Goal: Find specific page/section: Find specific page/section

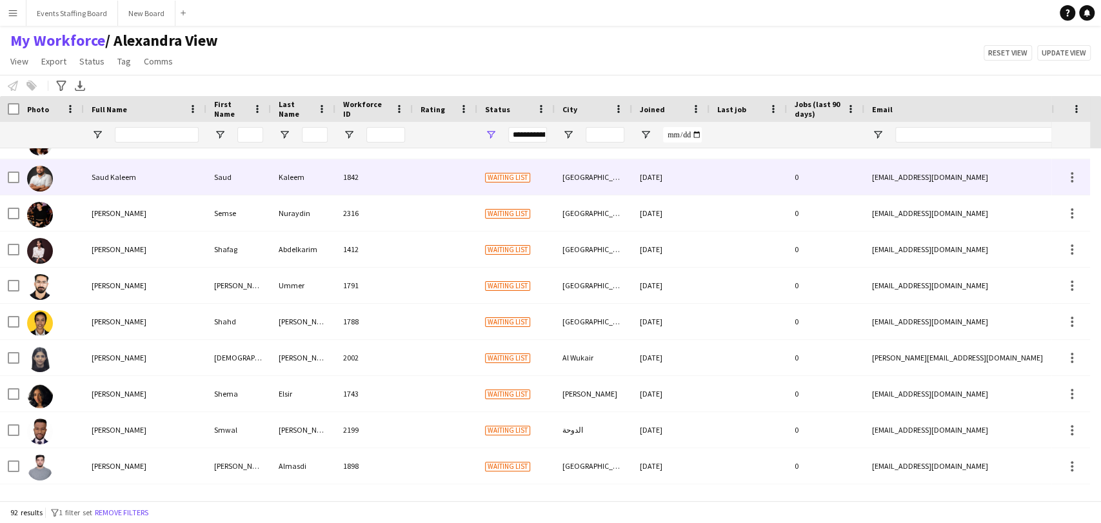
scroll to position [2337, 0]
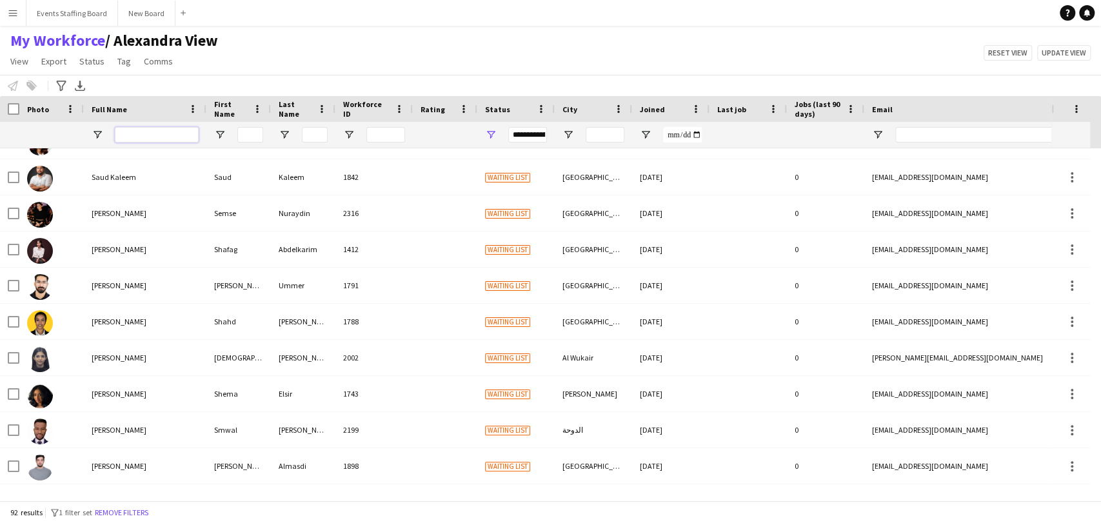
click at [130, 135] on input "Full Name Filter Input" at bounding box center [157, 134] width 84 height 15
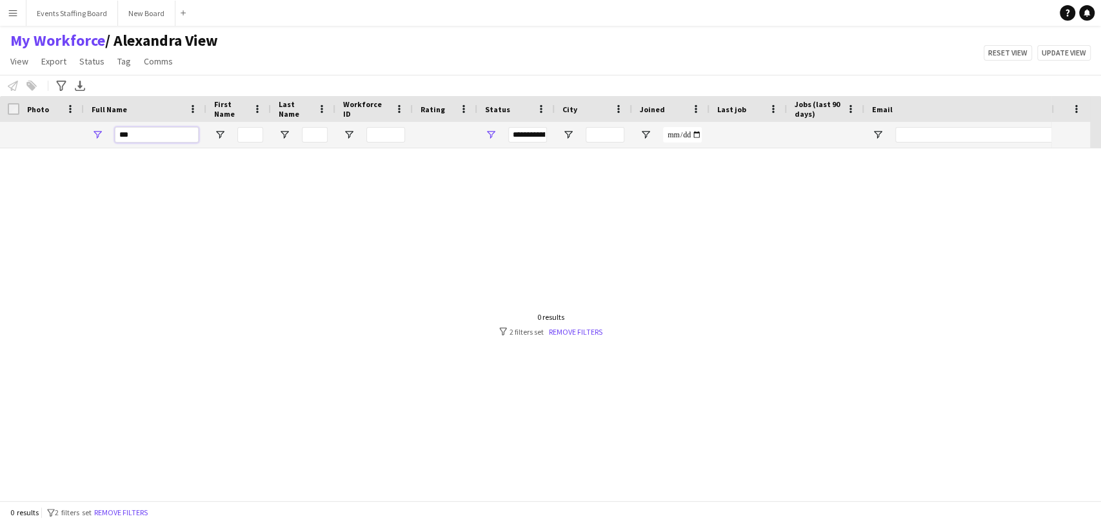
scroll to position [0, 0]
type input "*****"
click at [562, 321] on div "0 results filter-1 2 filters set Remove filters" at bounding box center [550, 324] width 103 height 25
click at [565, 335] on link "Remove filters" at bounding box center [576, 332] width 54 height 10
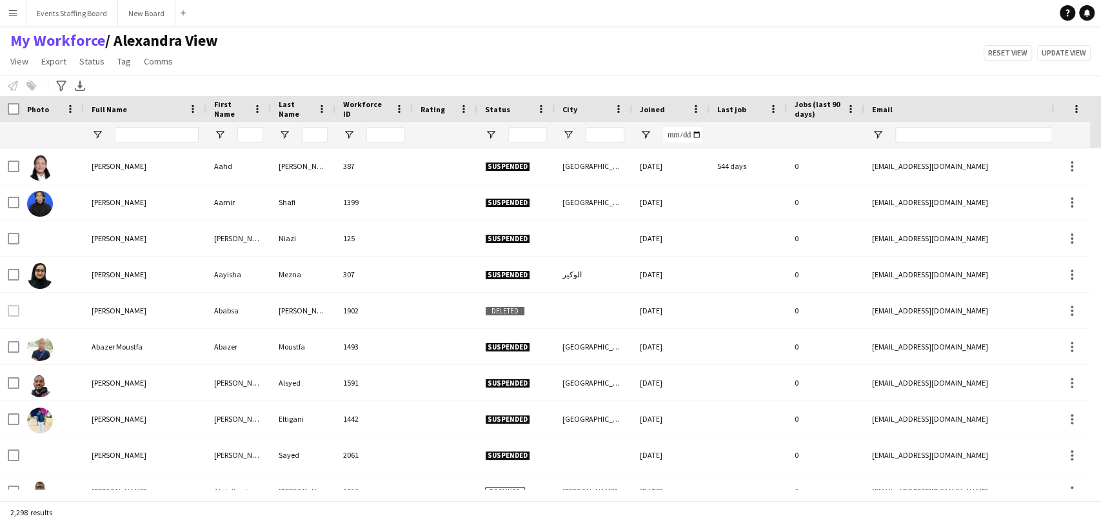
click at [170, 123] on div at bounding box center [157, 135] width 84 height 26
click at [161, 132] on input "Full Name Filter Input" at bounding box center [157, 134] width 84 height 15
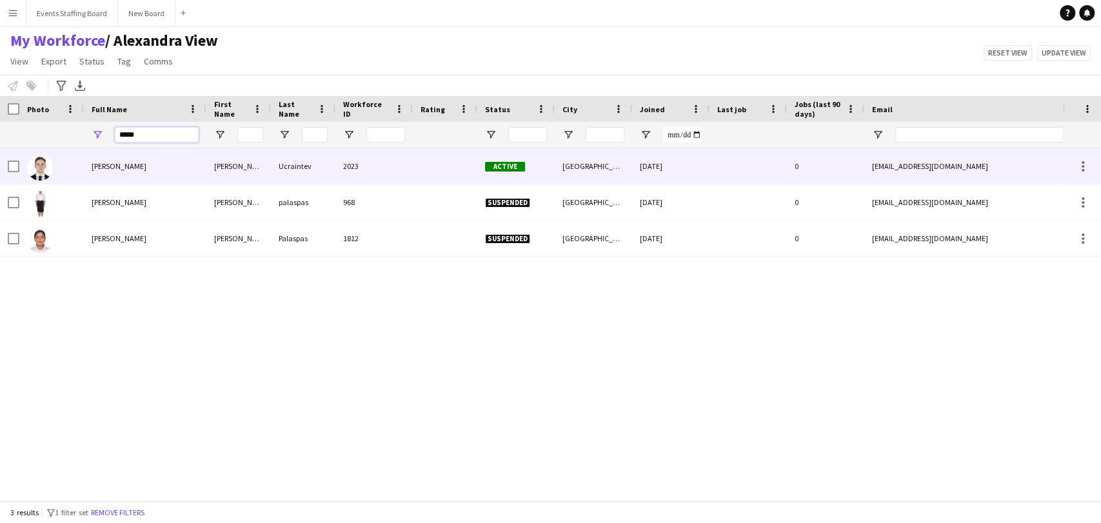
type input "*****"
click at [123, 168] on span "Nicolai Ucraintev" at bounding box center [119, 166] width 55 height 10
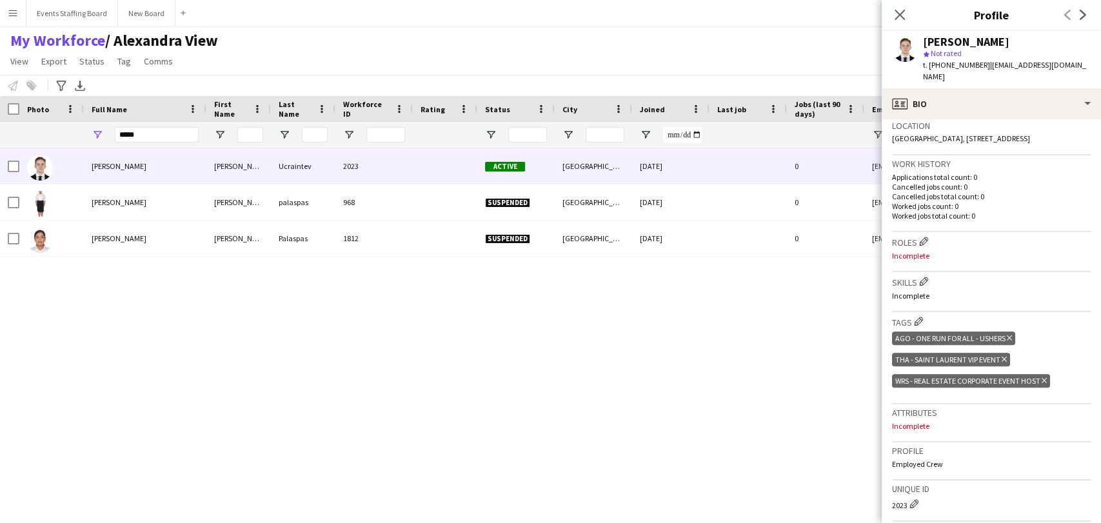
scroll to position [280, 0]
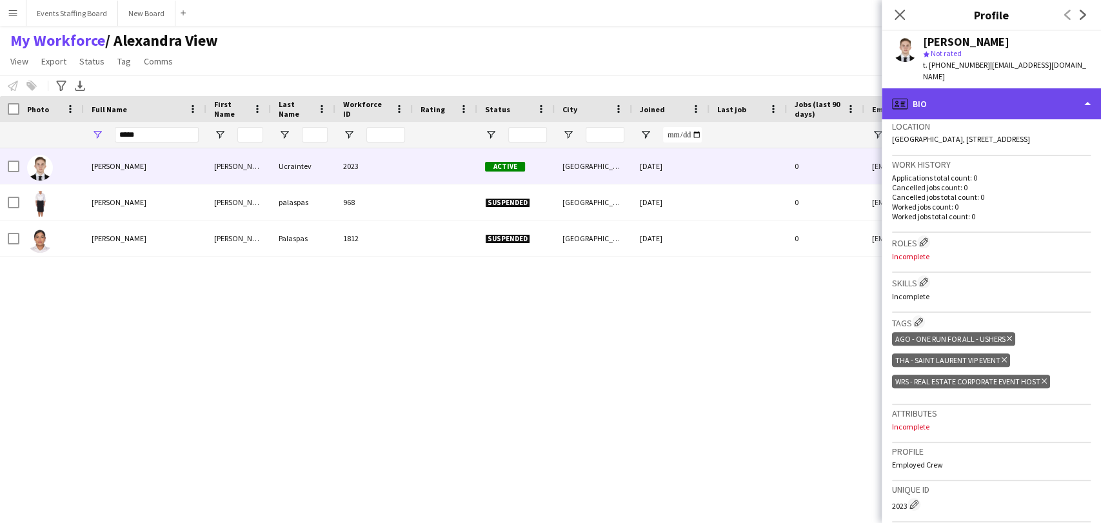
click at [974, 88] on div "profile Bio" at bounding box center [991, 103] width 219 height 31
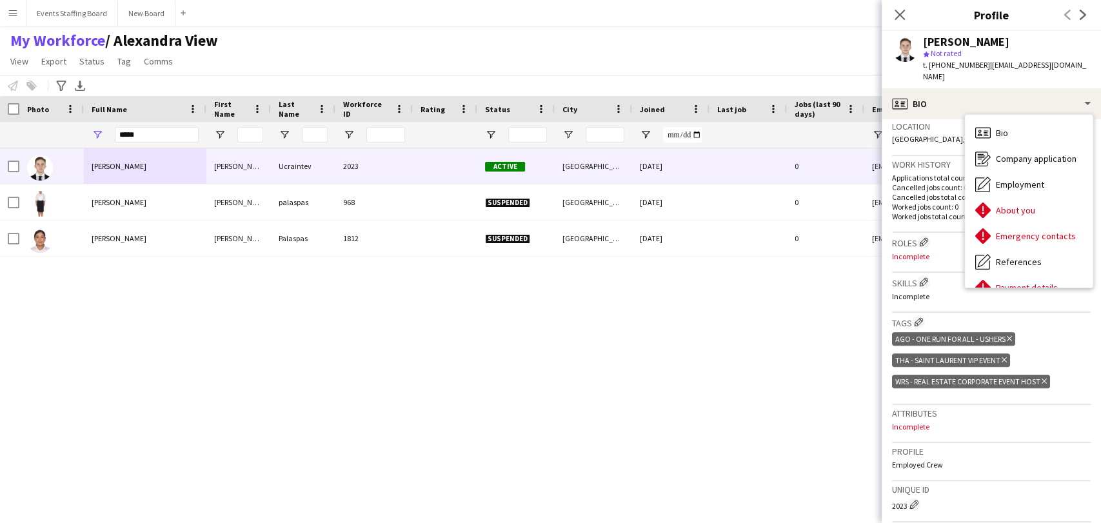
click at [466, 313] on div "Nicolai Ucraintev Nicolai Ucraintev 2023 Active Doha 03-03-2025 0 kolean581@gma…" at bounding box center [531, 318] width 1062 height 341
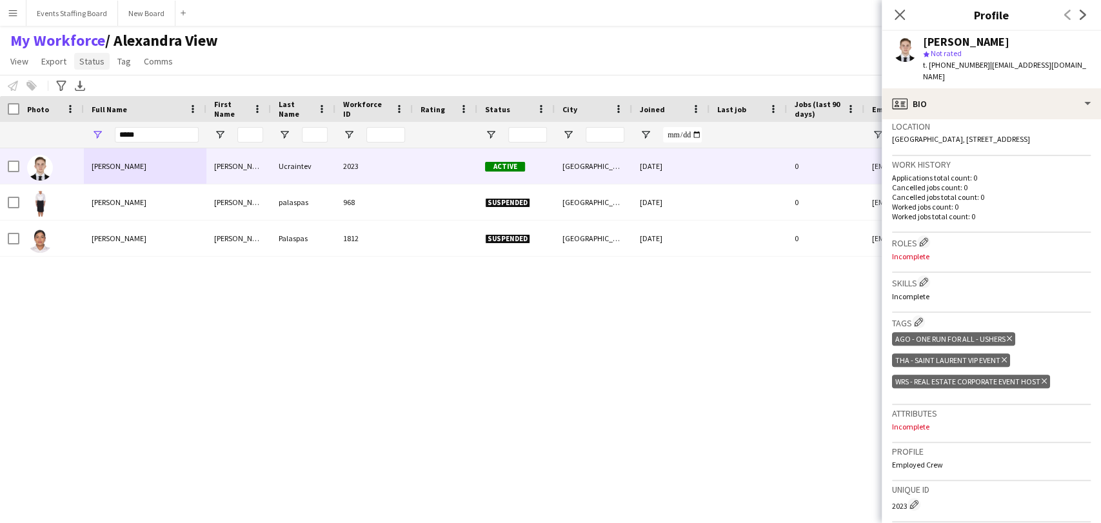
click at [97, 60] on span "Status" at bounding box center [91, 61] width 25 height 12
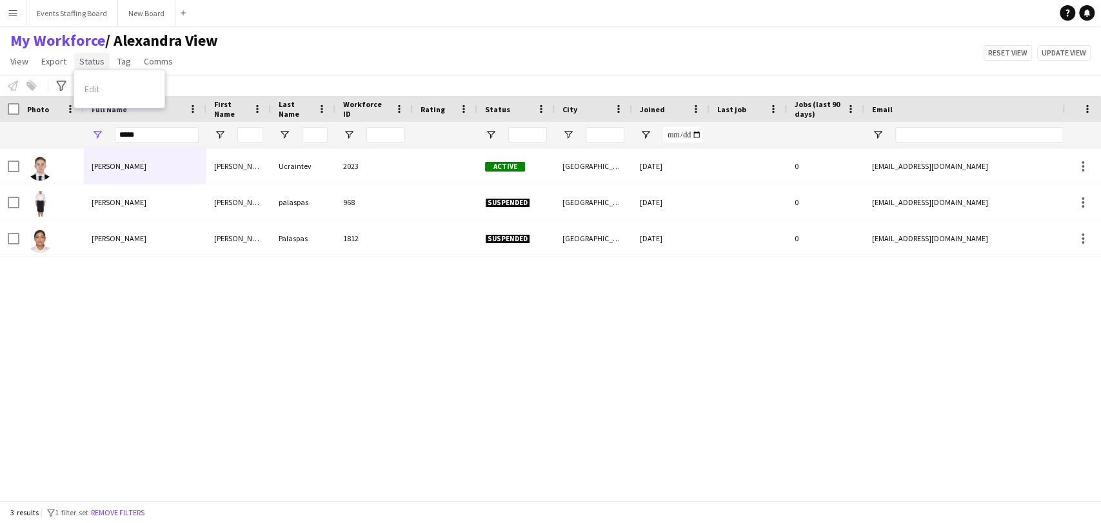
click at [97, 60] on span "Status" at bounding box center [91, 61] width 25 height 12
click at [106, 62] on link "Status" at bounding box center [91, 61] width 35 height 17
click at [120, 61] on span "Tag" at bounding box center [124, 61] width 14 height 12
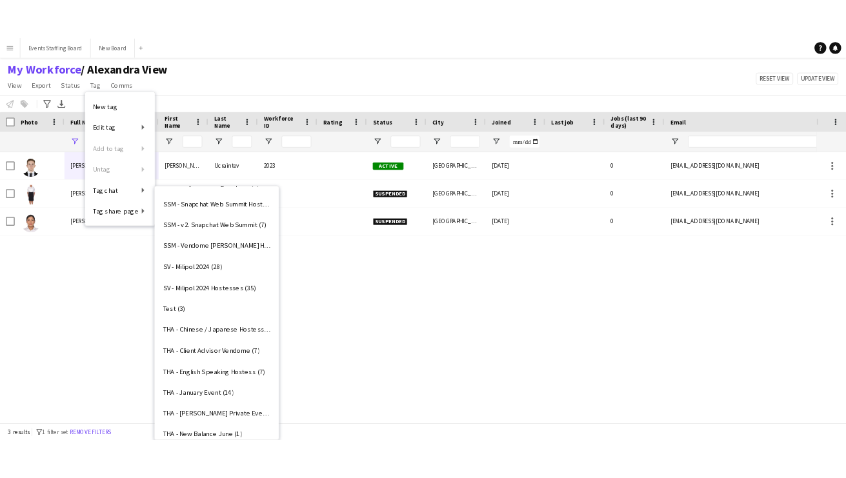
scroll to position [4515, 0]
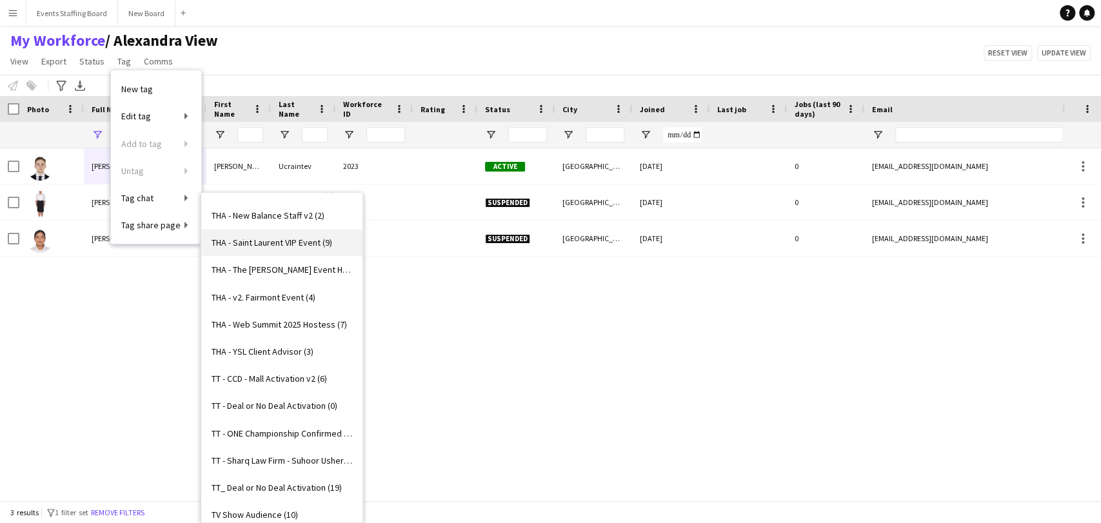
click at [283, 246] on span "THA - Saint Laurent VIP Event (9)" at bounding box center [272, 243] width 121 height 12
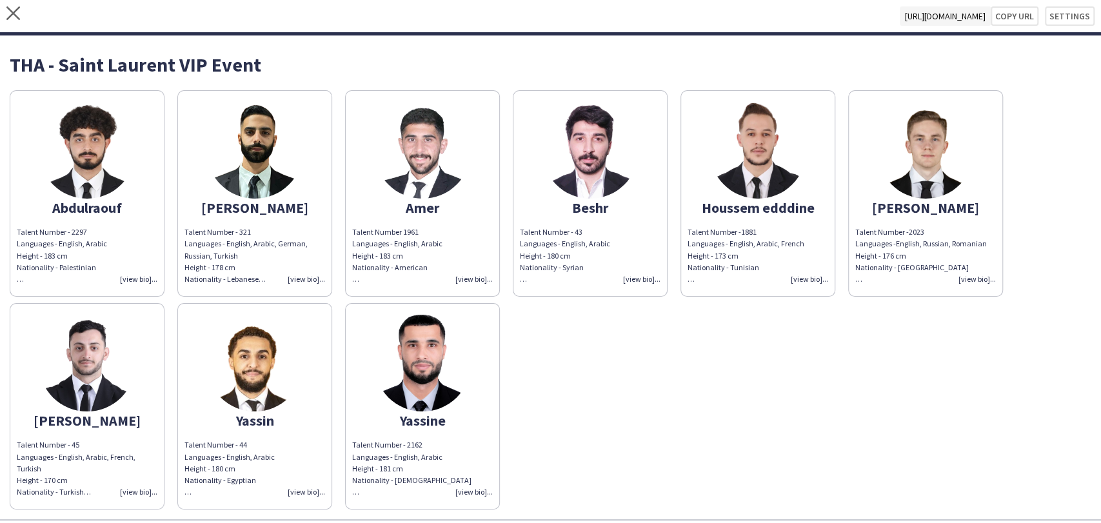
click at [936, 153] on img at bounding box center [925, 150] width 97 height 97
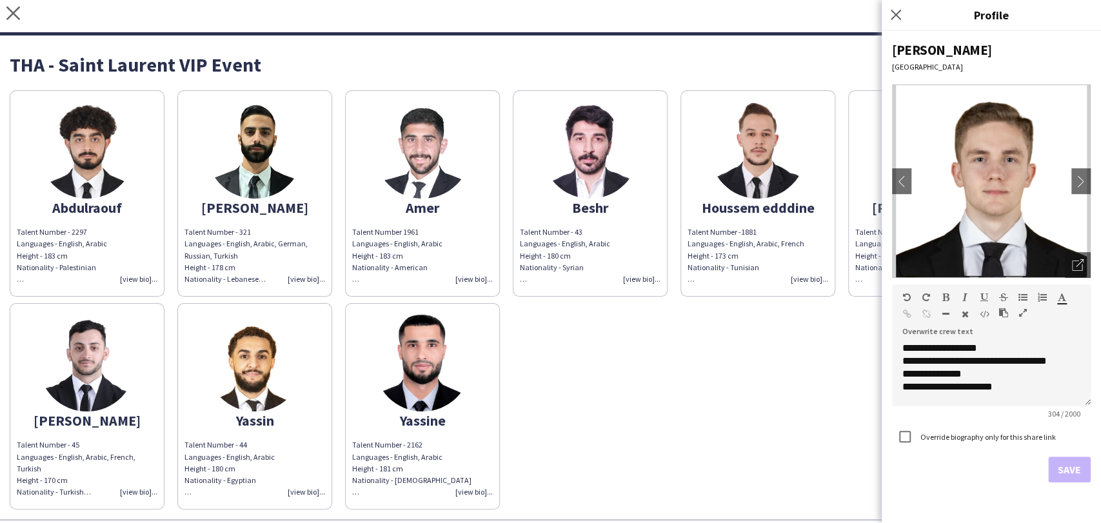
drag, startPoint x: 890, startPoint y: 12, endPoint x: 908, endPoint y: 1, distance: 20.8
click at [891, 12] on icon "Close pop-in" at bounding box center [896, 15] width 10 height 10
